Goal: Task Accomplishment & Management: Manage account settings

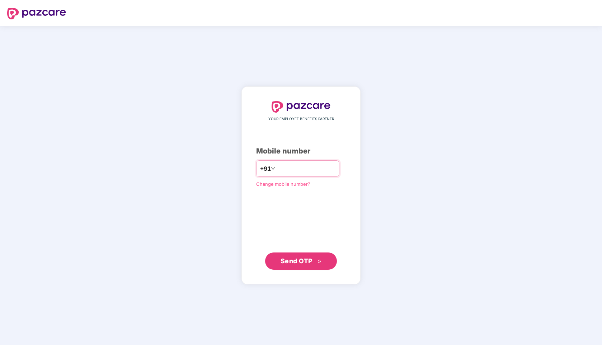
type input "**********"
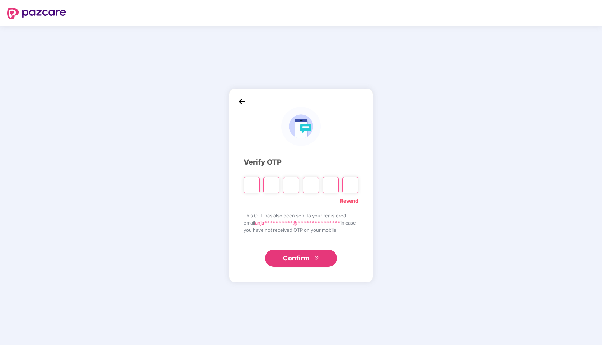
paste input "*"
type input "*"
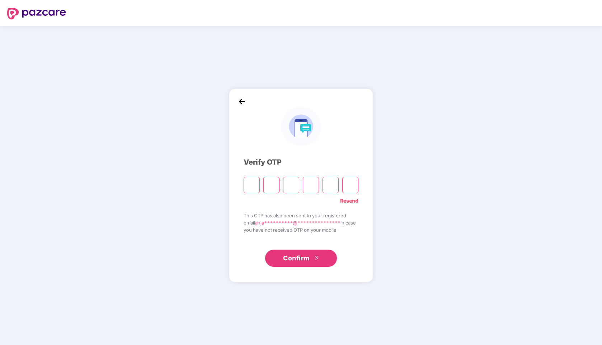
type input "*"
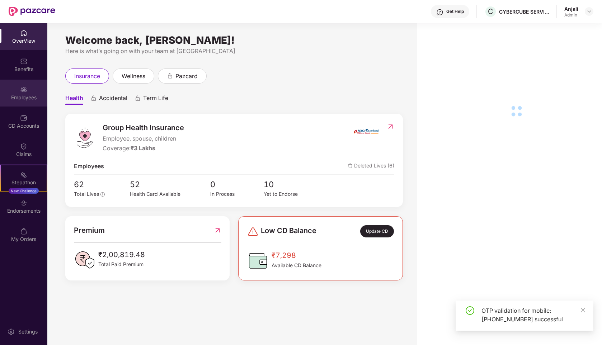
click at [27, 98] on div "Employees" at bounding box center [23, 97] width 47 height 7
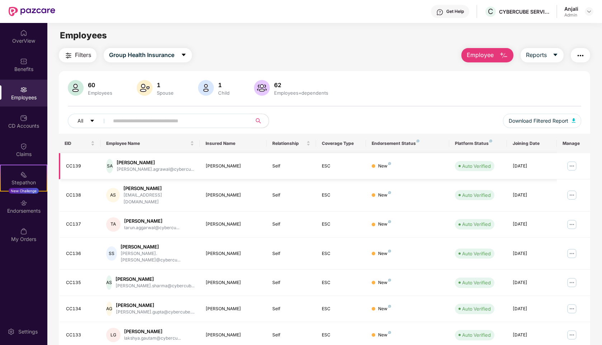
click at [326, 170] on td "ESC" at bounding box center [341, 166] width 50 height 26
click at [573, 168] on img at bounding box center [571, 165] width 11 height 11
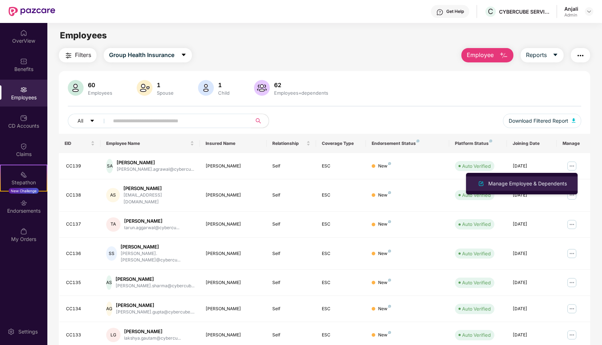
click at [512, 181] on div "Manage Employee & Dependents" at bounding box center [527, 184] width 81 height 8
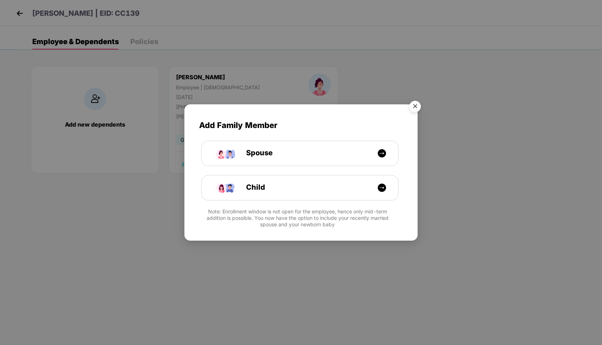
click at [417, 104] on img "Close" at bounding box center [415, 108] width 20 height 20
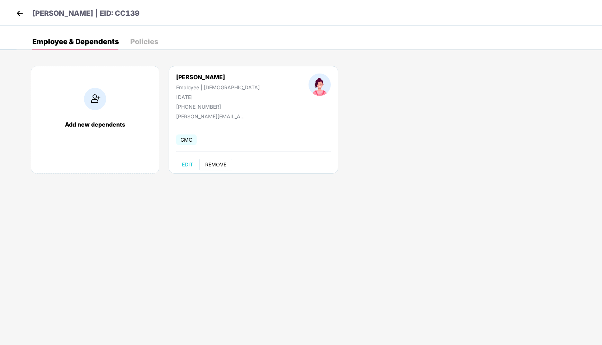
click at [220, 167] on button "REMOVE" at bounding box center [215, 164] width 33 height 11
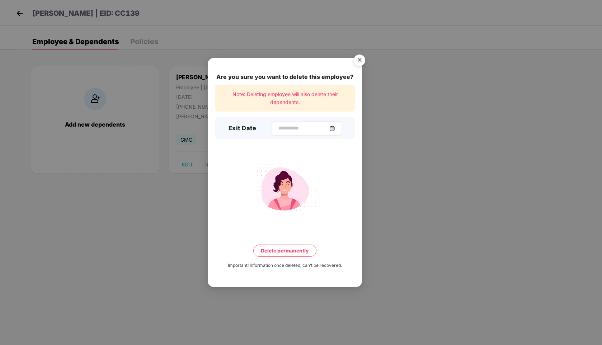
click at [335, 129] on img at bounding box center [332, 128] width 6 height 6
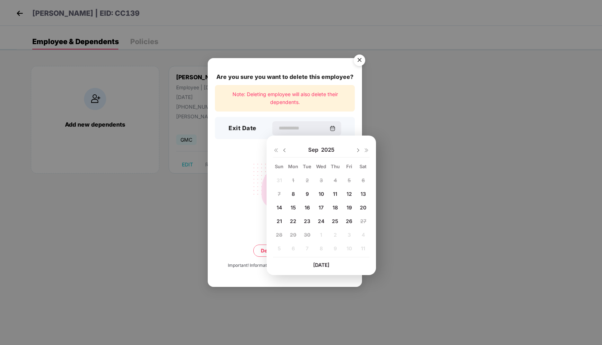
click at [351, 222] on span "26" at bounding box center [349, 221] width 6 height 6
type input "**********"
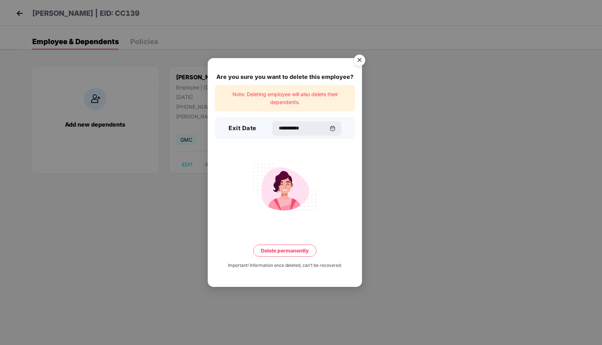
click at [298, 249] on button "Delete permanently" at bounding box center [284, 251] width 63 height 12
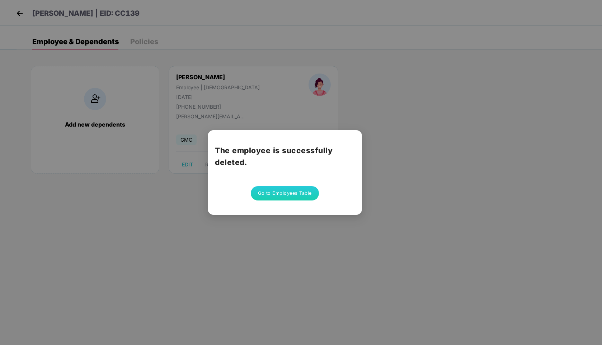
click at [281, 191] on button "Go to Employees Table" at bounding box center [285, 193] width 68 height 14
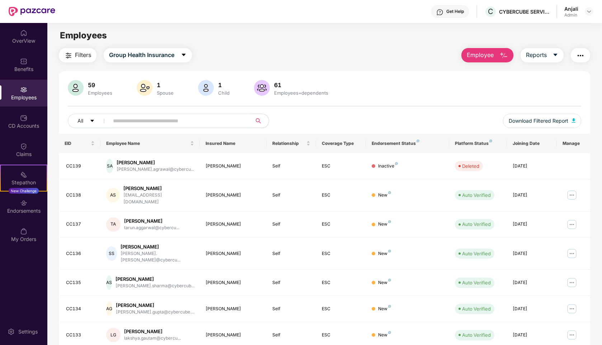
click at [228, 122] on input "text" at bounding box center [177, 120] width 129 height 11
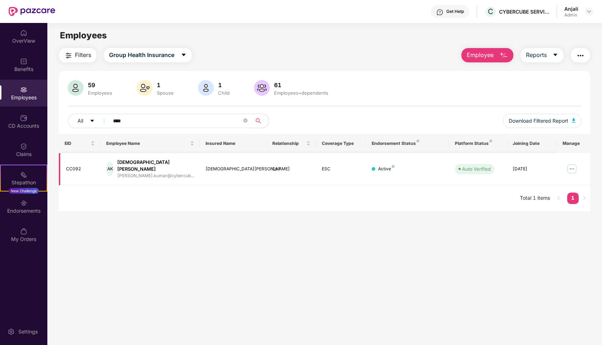
type input "****"
click at [575, 166] on img at bounding box center [571, 168] width 11 height 11
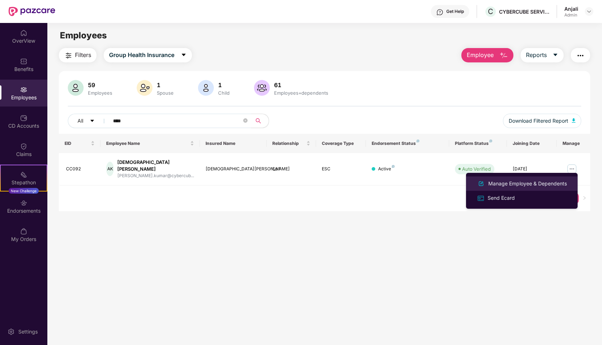
click at [494, 184] on div "Manage Employee & Dependents" at bounding box center [527, 184] width 81 height 8
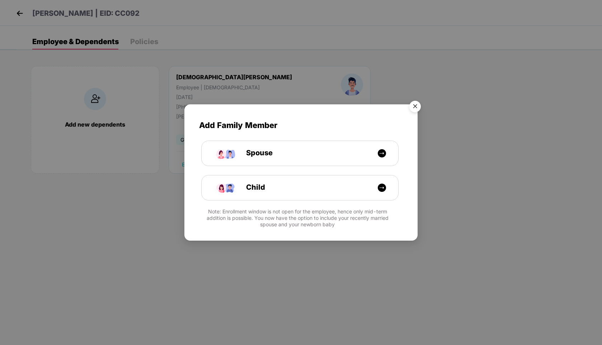
click at [414, 106] on img "Close" at bounding box center [415, 108] width 20 height 20
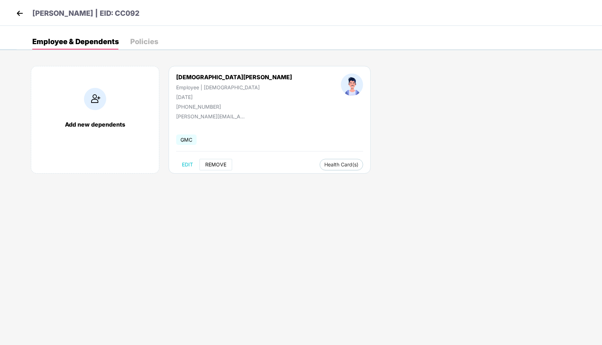
click at [219, 165] on span "REMOVE" at bounding box center [215, 165] width 21 height 6
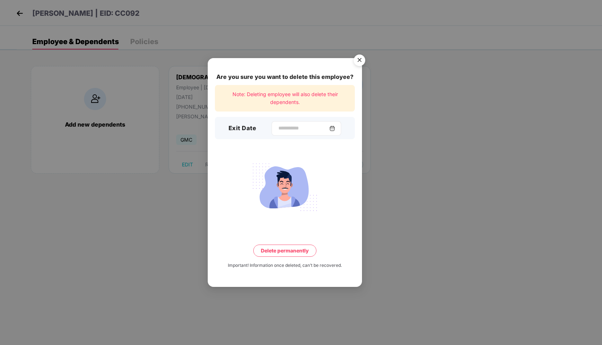
click at [331, 126] on img at bounding box center [332, 128] width 6 height 6
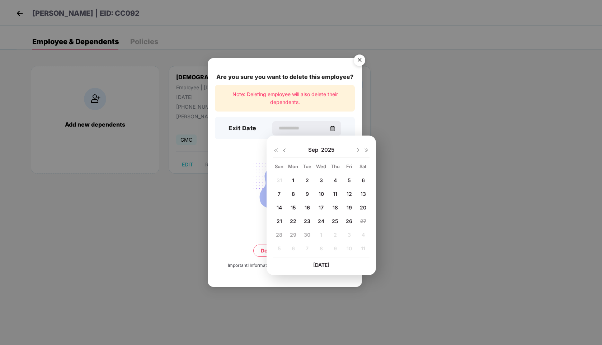
click at [347, 225] on div "26" at bounding box center [349, 221] width 11 height 11
type input "**********"
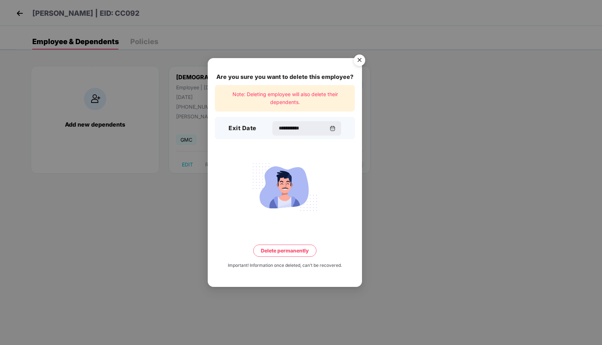
click at [289, 251] on button "Delete permanently" at bounding box center [284, 251] width 63 height 12
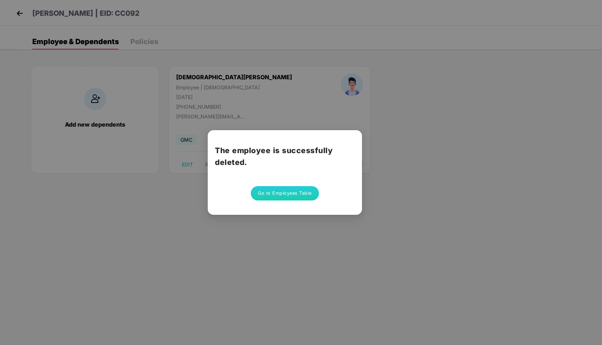
click at [282, 197] on button "Go to Employees Table" at bounding box center [285, 193] width 68 height 14
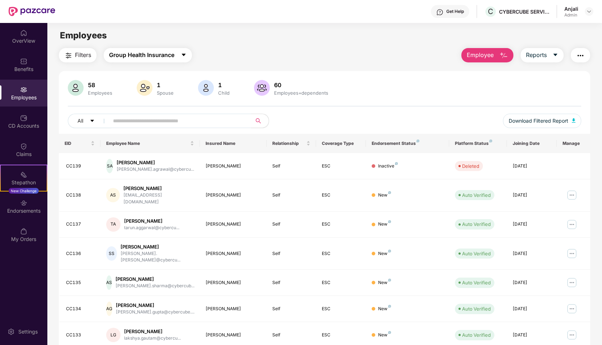
click at [181, 57] on button "Group Health Insurance" at bounding box center [148, 55] width 88 height 14
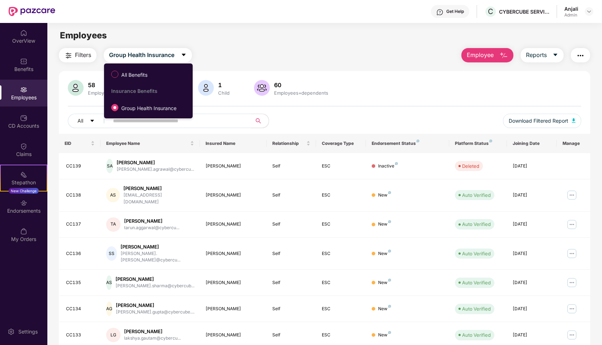
click at [352, 47] on main "Employees Filters Group Health Insurance Employee Reports 58 Employees 1 Spouse…" at bounding box center [324, 195] width 554 height 345
